Goal: Navigation & Orientation: Understand site structure

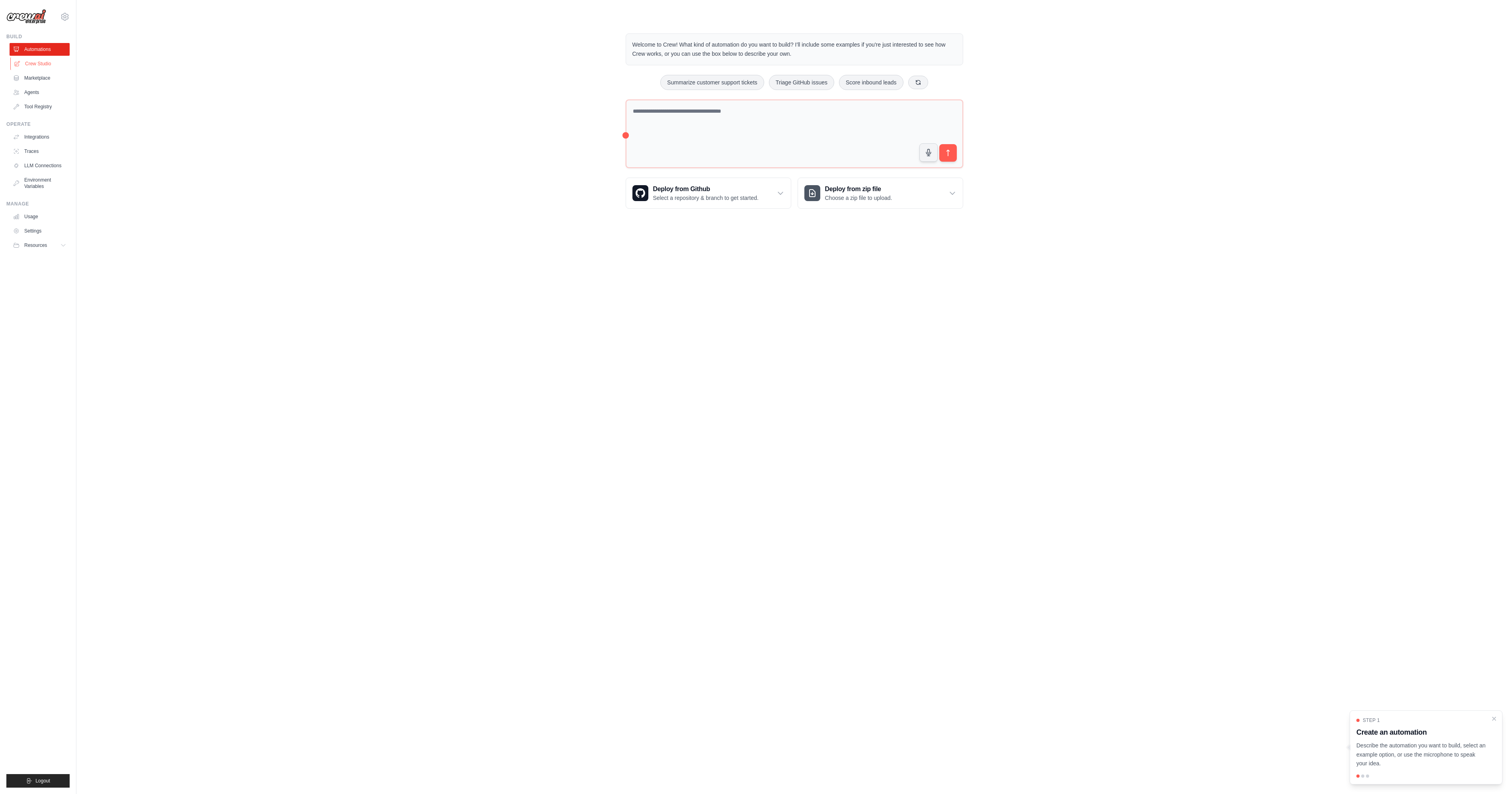
click at [34, 67] on link "Crew Studio" at bounding box center [41, 64] width 60 height 13
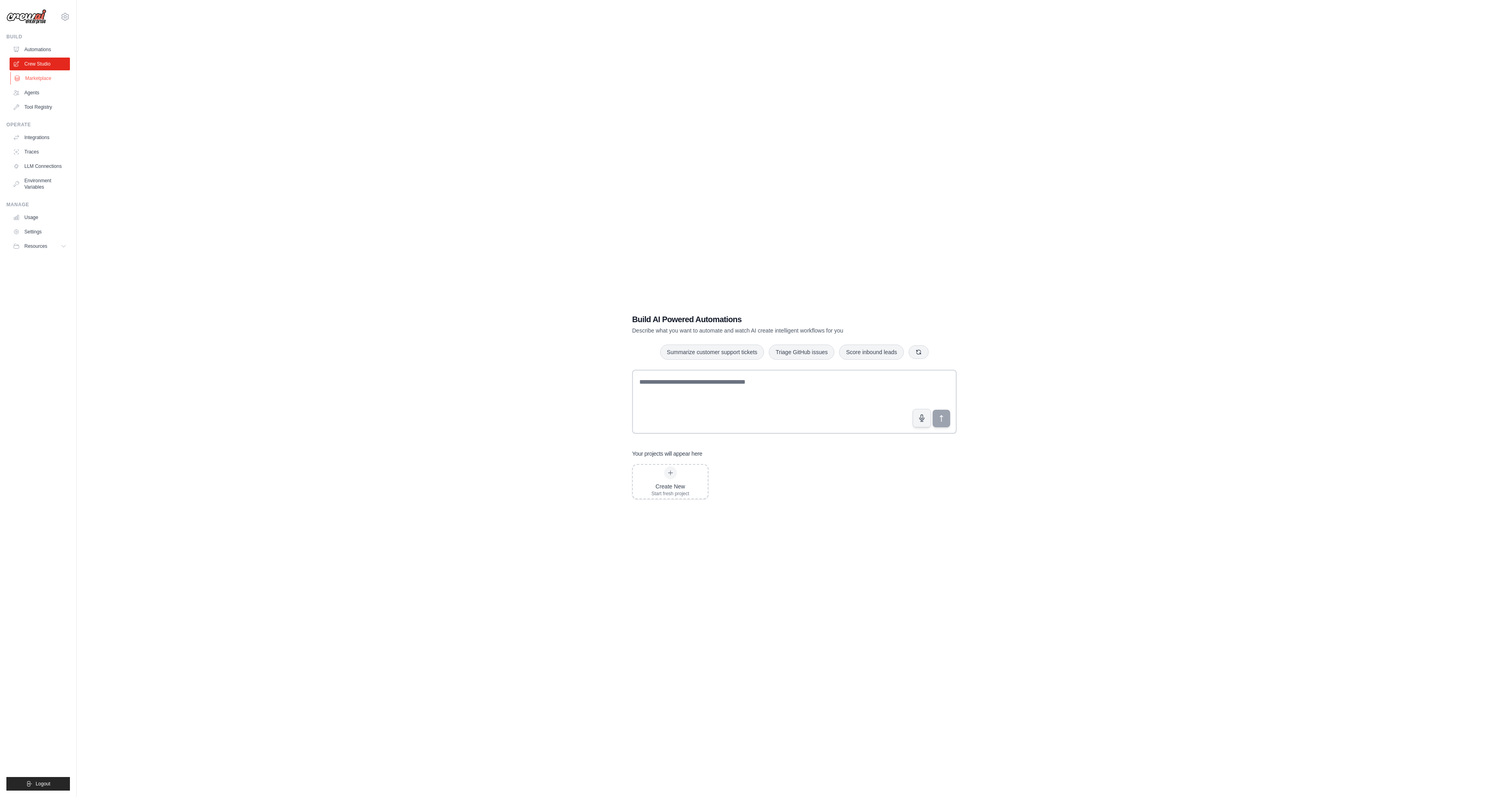
click at [29, 78] on link "Marketplace" at bounding box center [41, 78] width 60 height 13
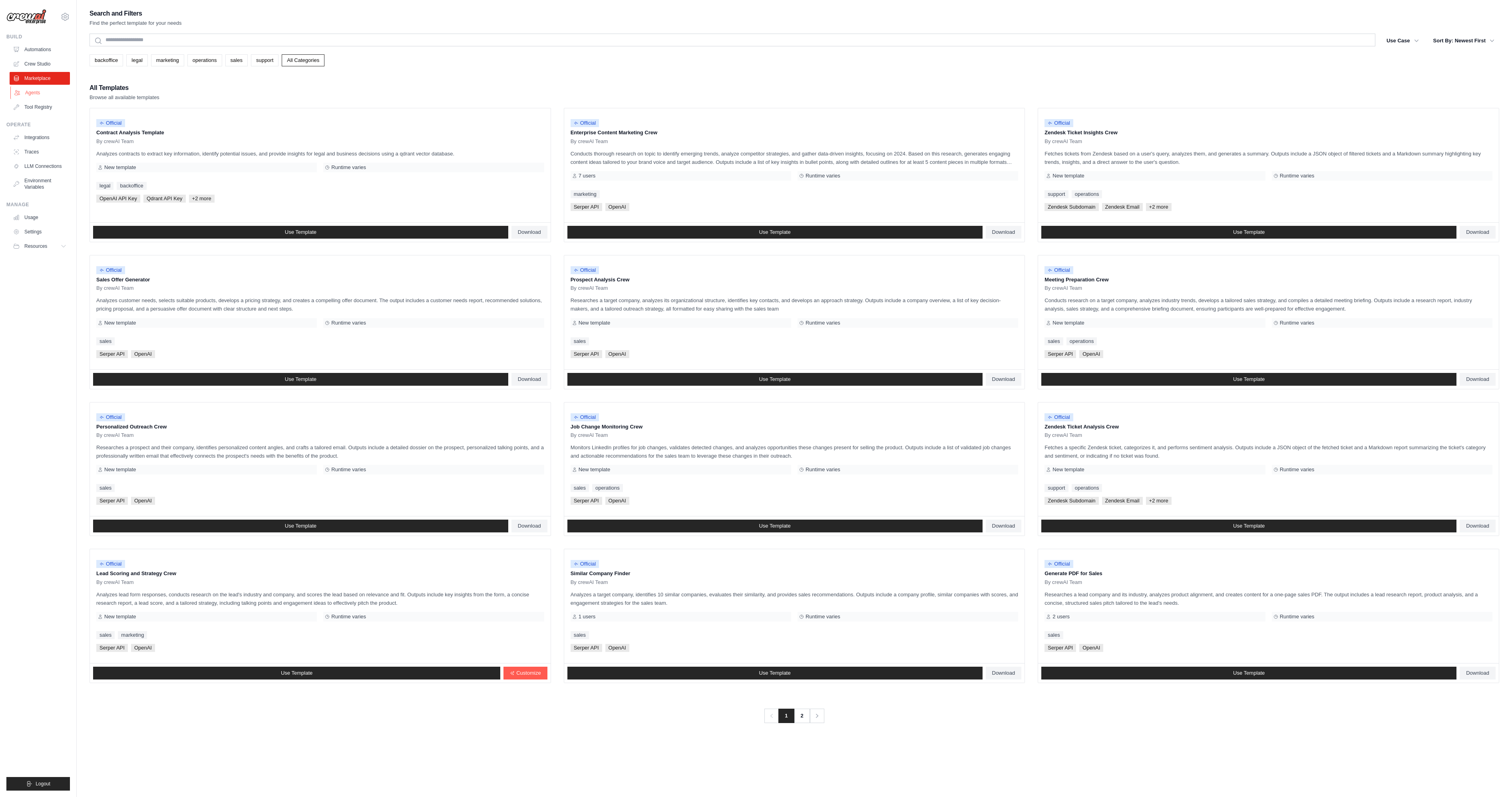
click at [33, 92] on link "Agents" at bounding box center [41, 93] width 60 height 13
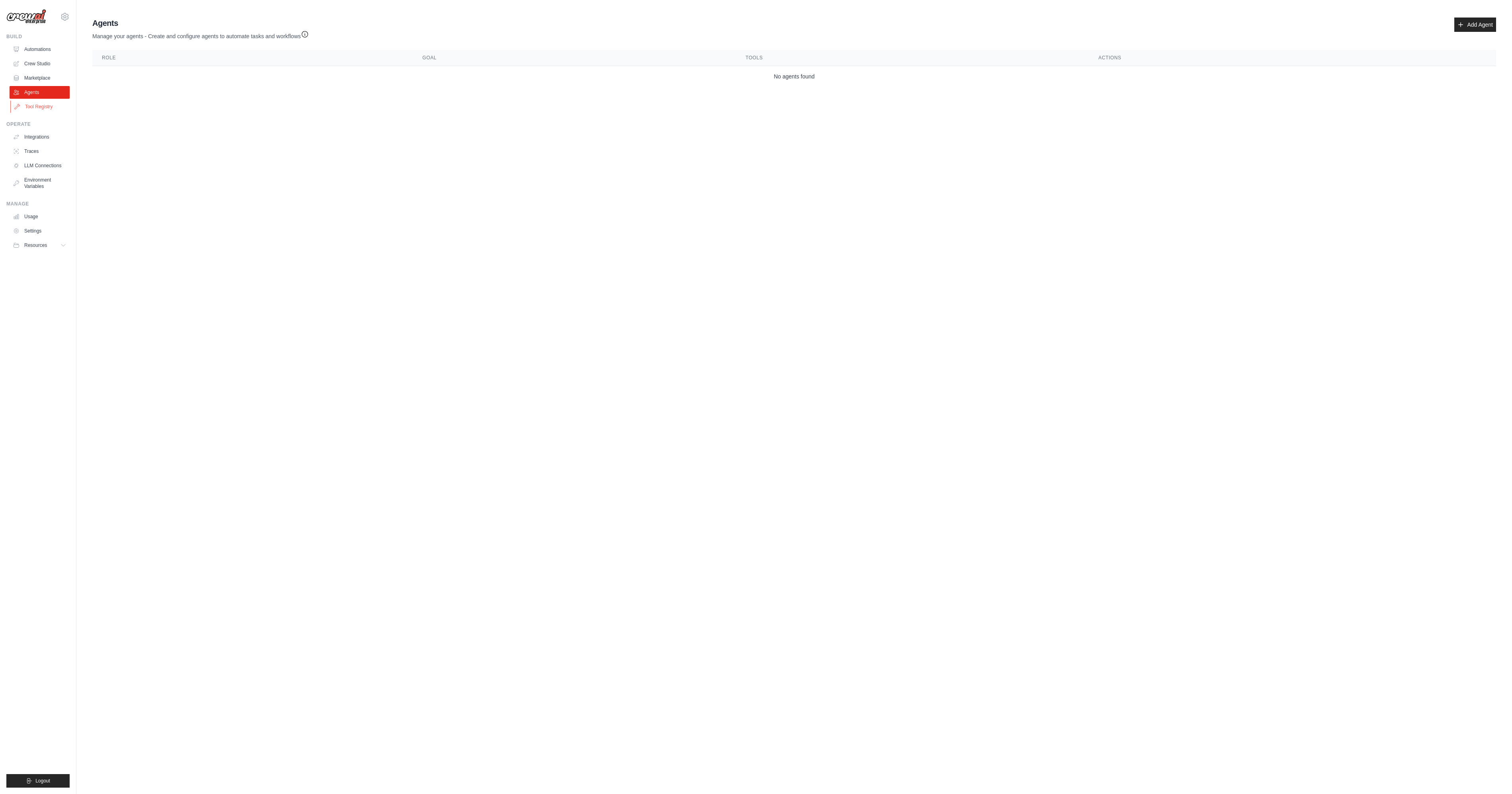
click at [39, 110] on link "Tool Registry" at bounding box center [41, 107] width 60 height 13
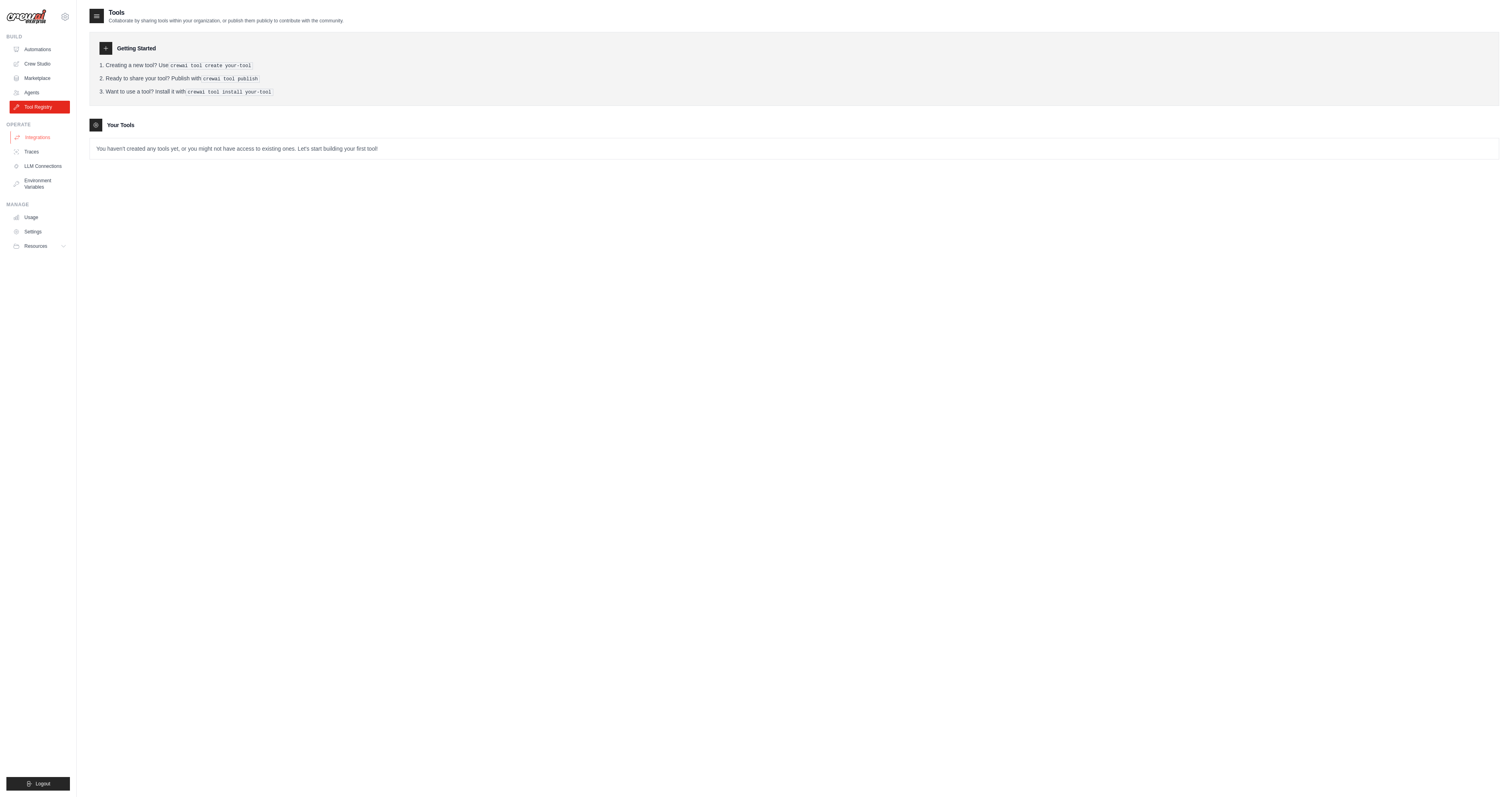
click at [36, 139] on link "Integrations" at bounding box center [41, 137] width 60 height 13
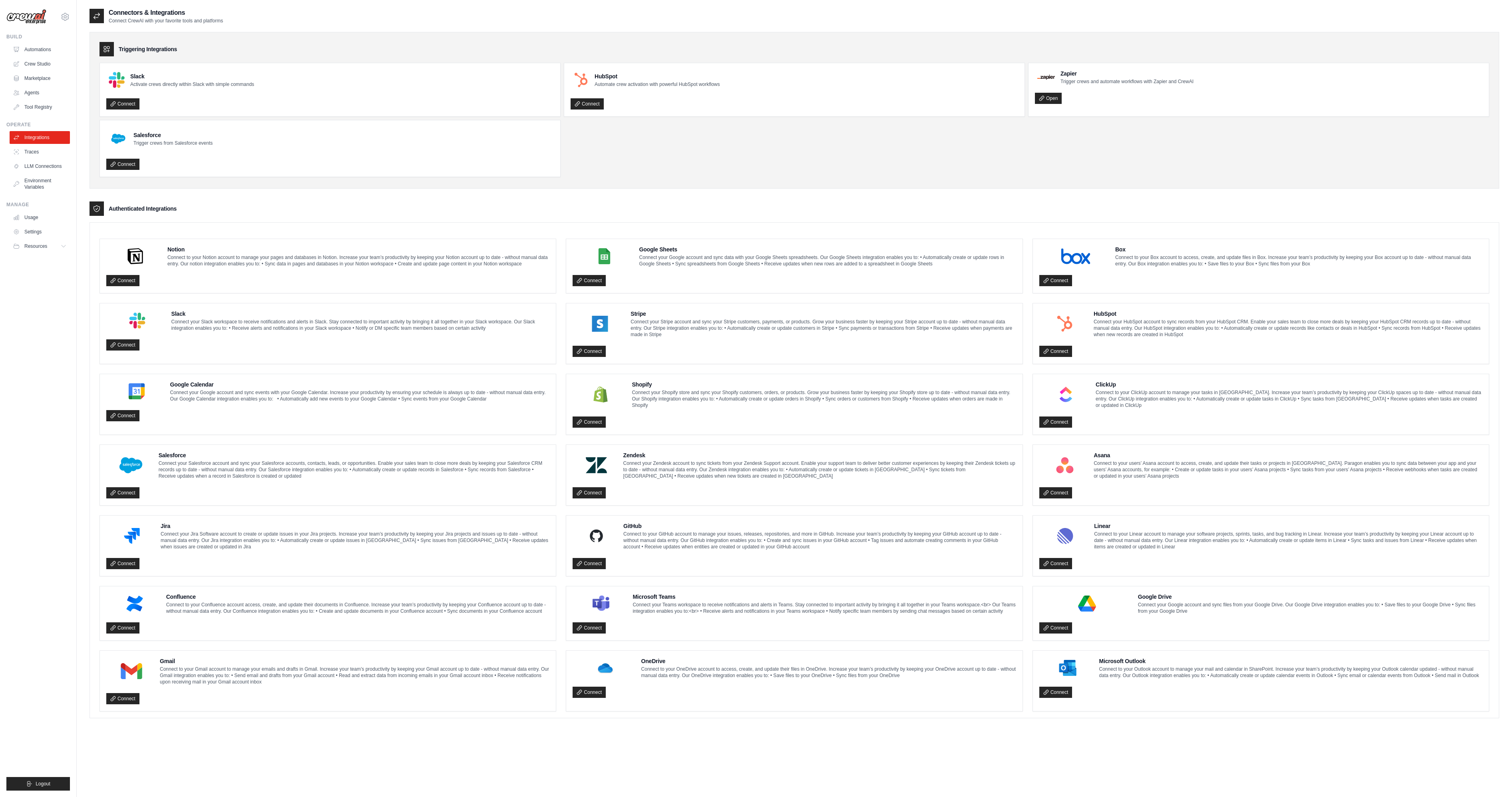
click at [1186, 733] on div "Connectors & Integrations Connect CrewAI with your favorite tools and platforms…" at bounding box center [794, 407] width 1409 height 797
click at [31, 164] on link "LLM Connections" at bounding box center [41, 166] width 60 height 13
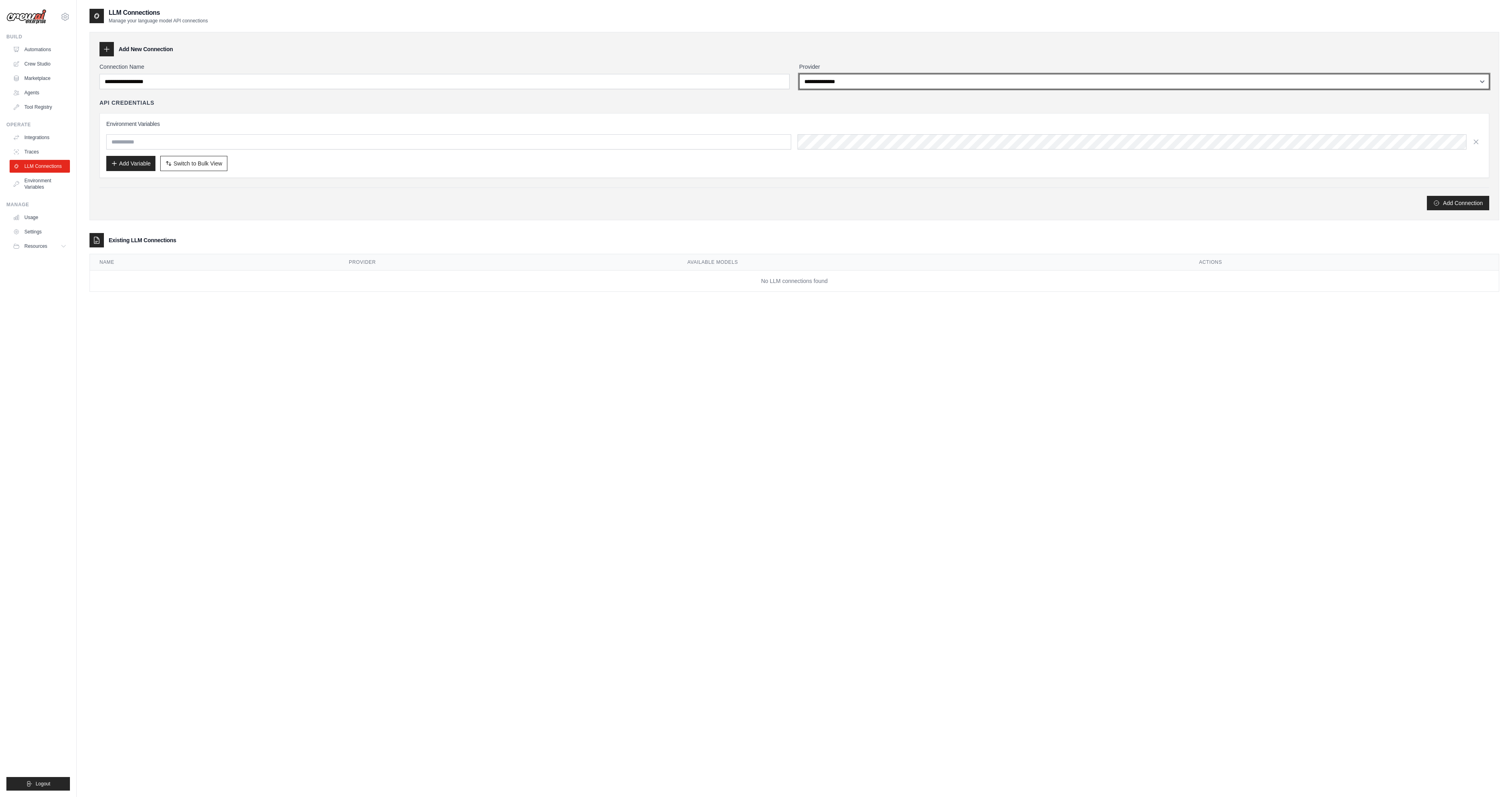
click at [888, 83] on select "**********" at bounding box center [1144, 81] width 690 height 15
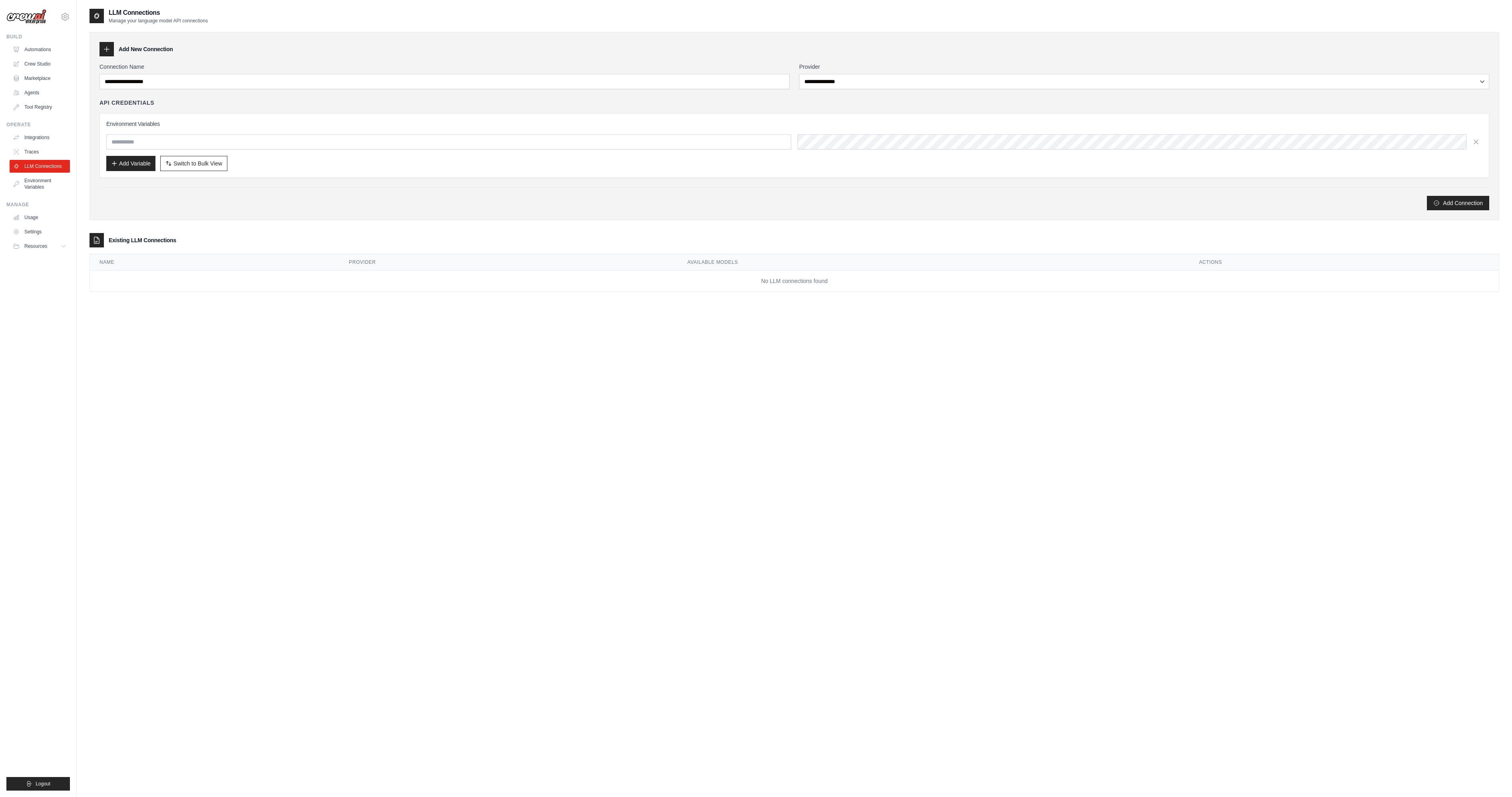
click at [628, 50] on div "Add New Connection" at bounding box center [794, 49] width 1389 height 14
click at [45, 187] on link "Environment Variables" at bounding box center [41, 184] width 60 height 19
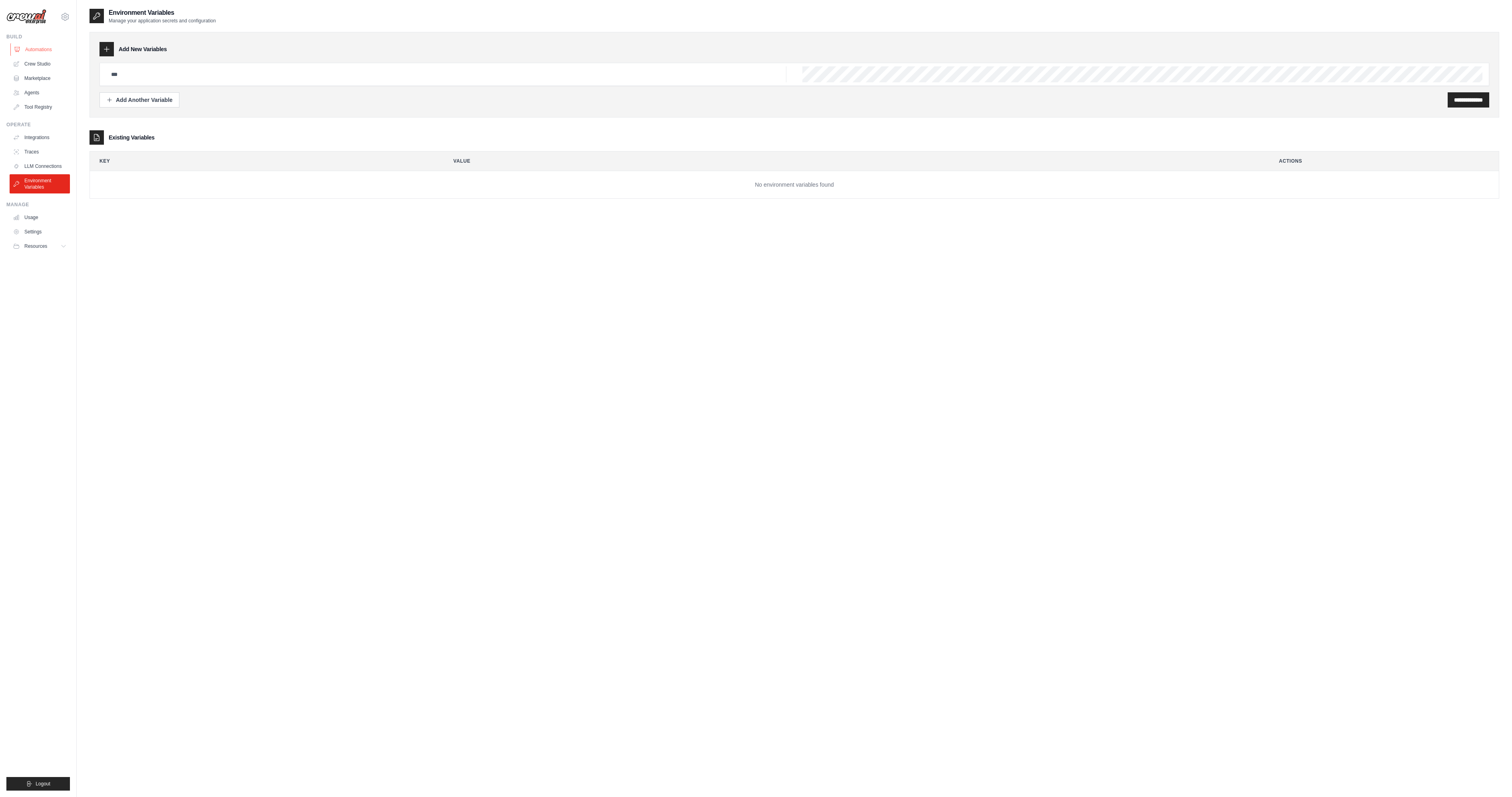
click at [37, 52] on link "Automations" at bounding box center [41, 50] width 60 height 13
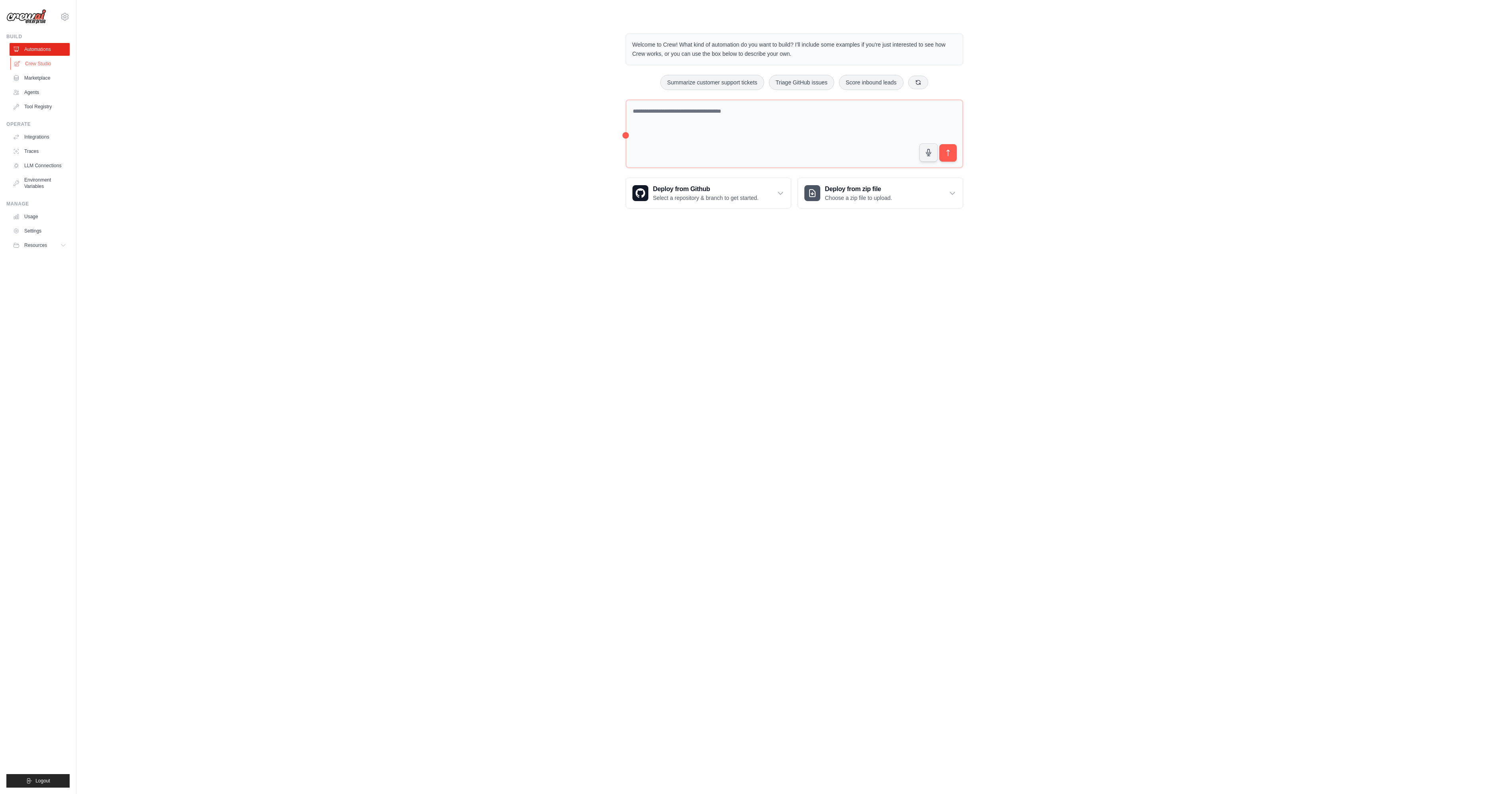
click at [33, 65] on link "Crew Studio" at bounding box center [41, 64] width 60 height 13
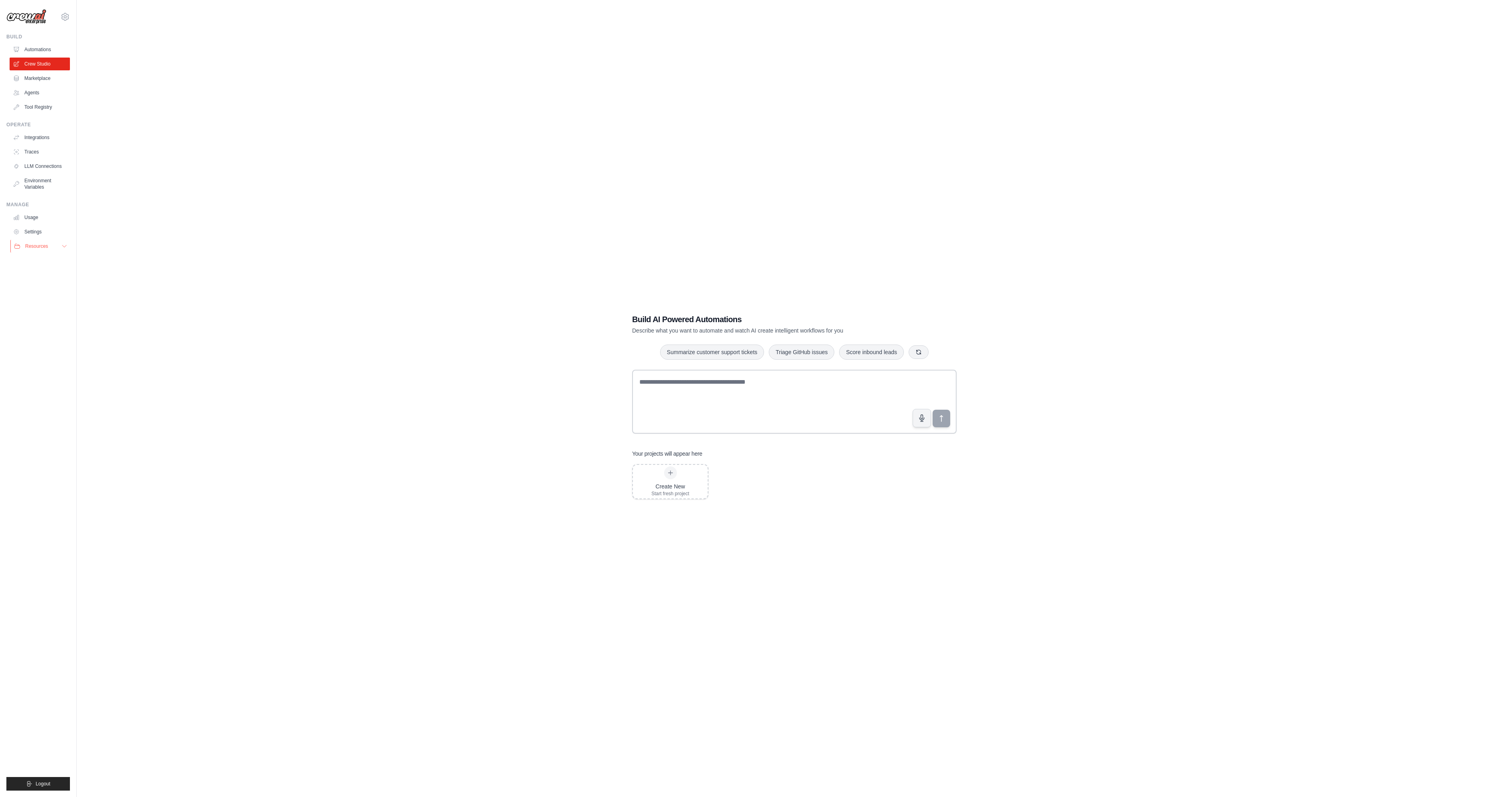
click at [43, 251] on button "Resources" at bounding box center [41, 246] width 60 height 13
click at [47, 261] on span "Documentation" at bounding box center [44, 259] width 32 height 6
